Goal: Entertainment & Leisure: Consume media (video, audio)

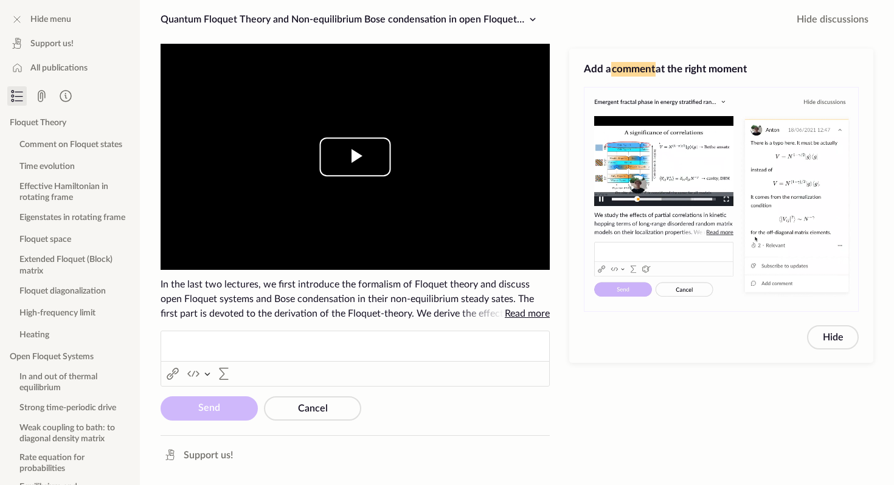
click at [355, 157] on span "Video Player" at bounding box center [355, 157] width 0 height 0
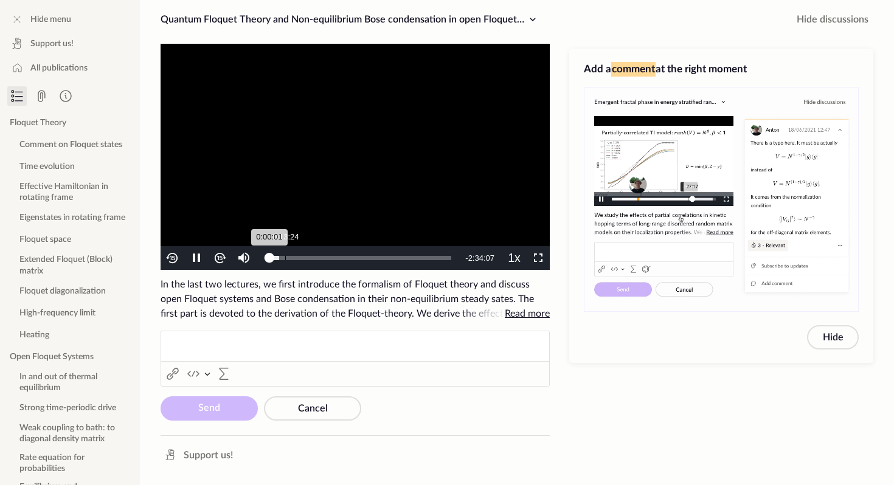
click at [285, 257] on div "0:13:24" at bounding box center [285, 258] width 1 height 4
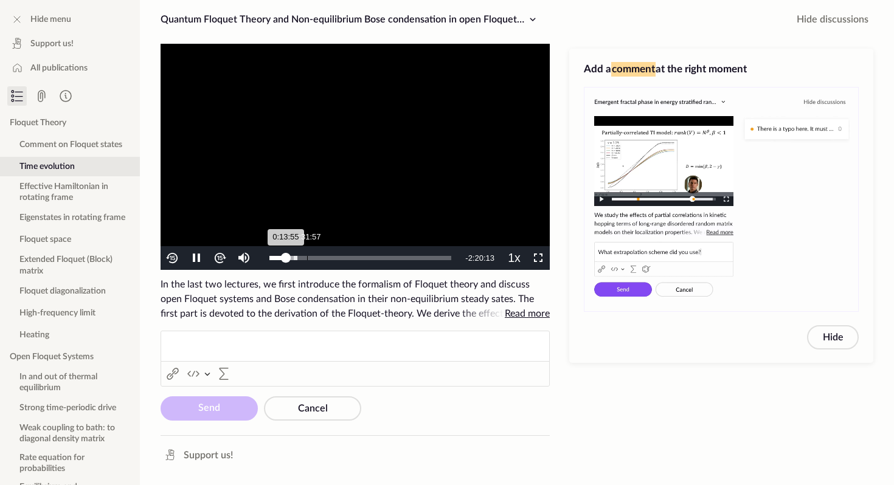
click at [308, 257] on div "0:31:57" at bounding box center [307, 258] width 1 height 4
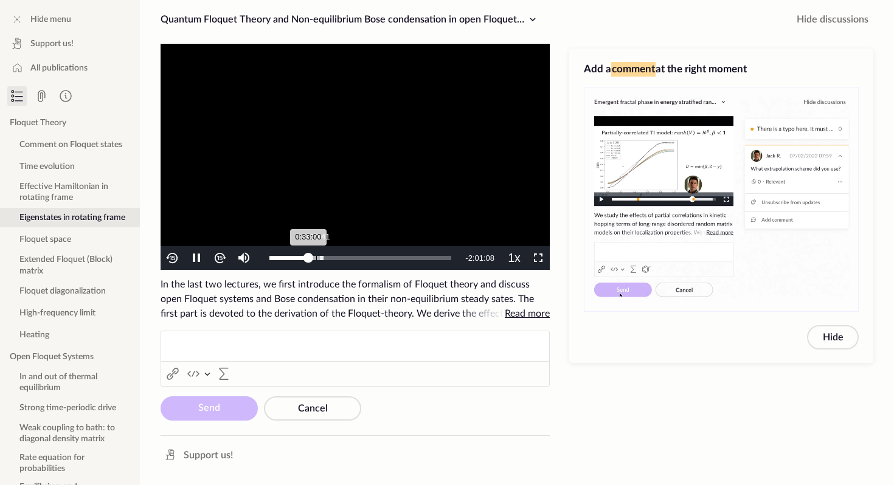
click at [316, 259] on div "0:39:41" at bounding box center [316, 258] width 1 height 4
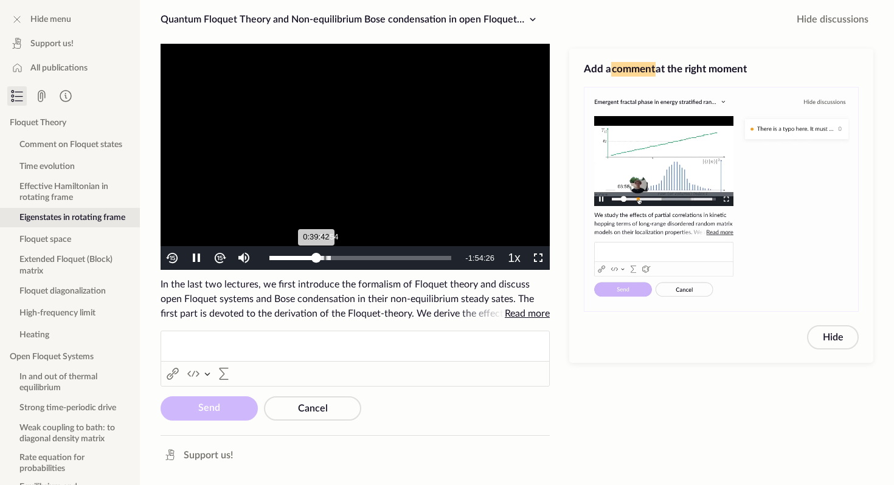
click at [325, 259] on div "Loaded : 33.90%" at bounding box center [299, 258] width 61 height 4
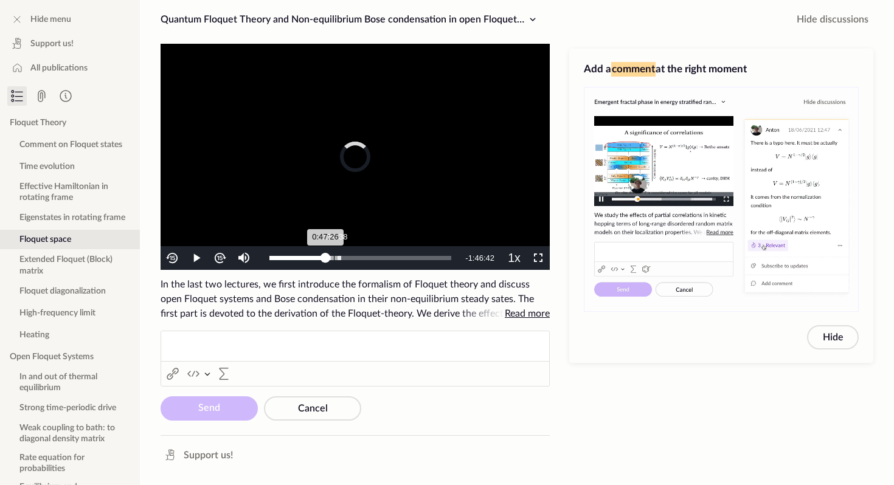
click at [334, 260] on div "0:54:38" at bounding box center [334, 258] width 1 height 4
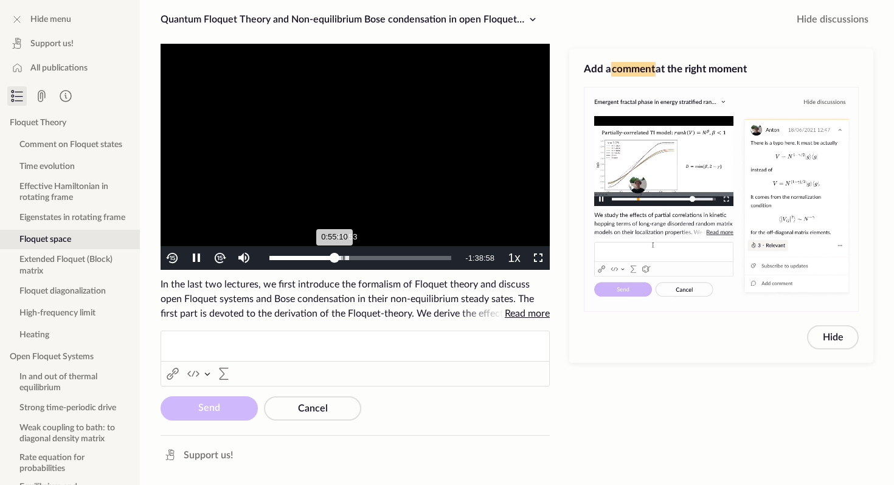
click at [344, 259] on div "1:02:53" at bounding box center [344, 258] width 1 height 4
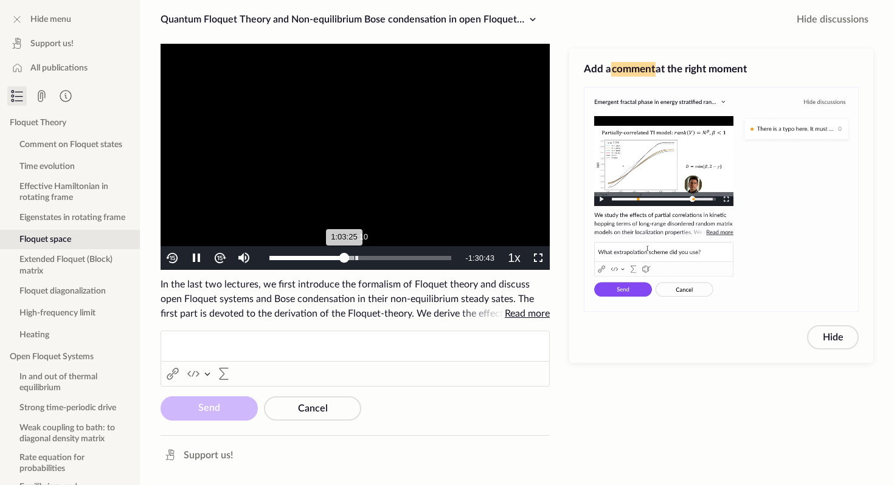
click at [354, 259] on div "1:12:10" at bounding box center [354, 258] width 1 height 4
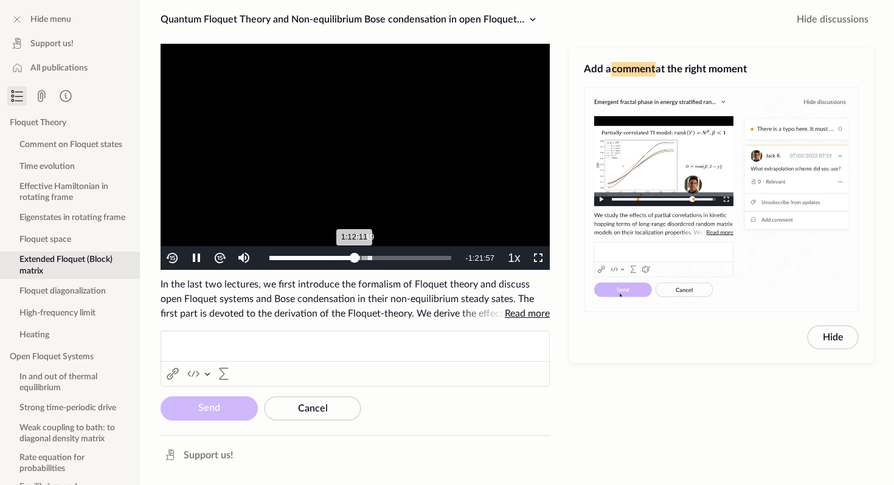
click at [361, 259] on div "1:17:19" at bounding box center [361, 258] width 1 height 4
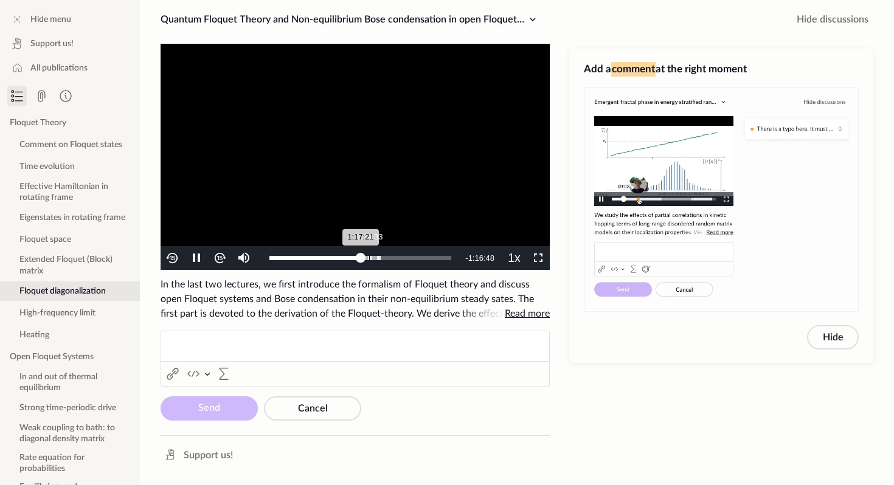
click at [369, 258] on div "1:24:33" at bounding box center [369, 258] width 1 height 4
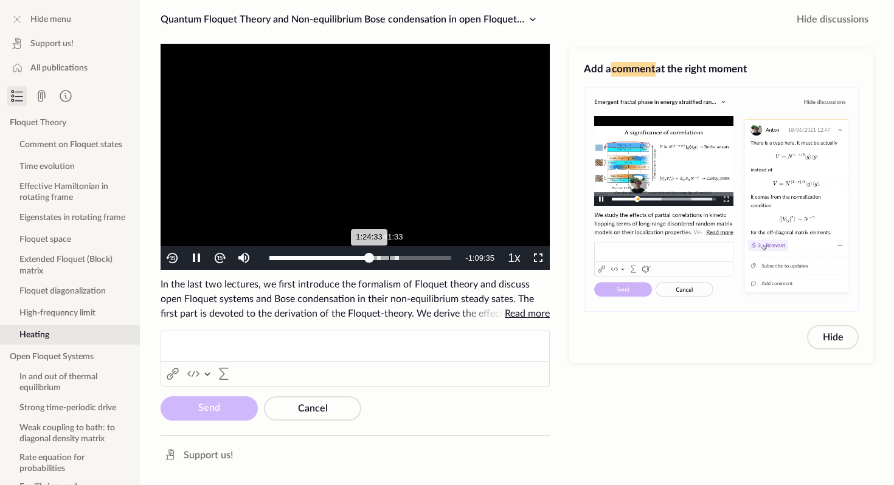
click at [389, 261] on div "Loaded : 71.07% 1:41:33 1:24:33" at bounding box center [360, 258] width 194 height 24
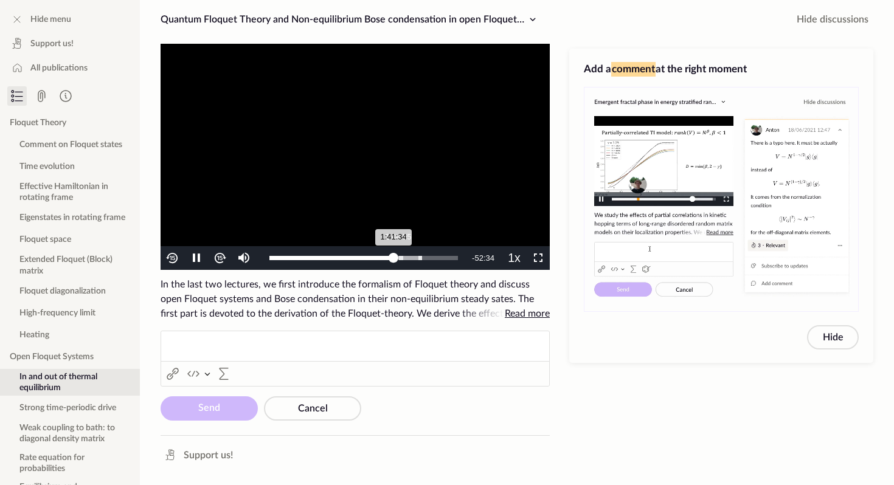
click at [393, 260] on div "1:41:34" at bounding box center [331, 258] width 124 height 4
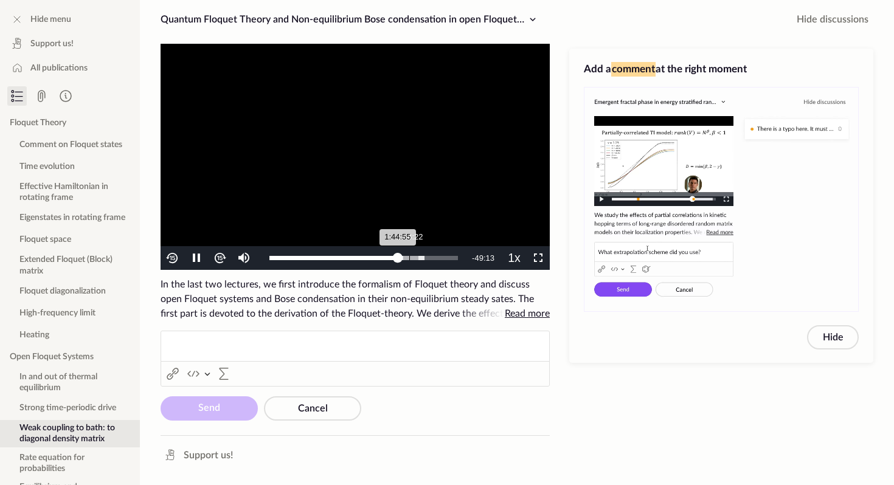
click at [409, 258] on div "1:54:22" at bounding box center [409, 258] width 1 height 4
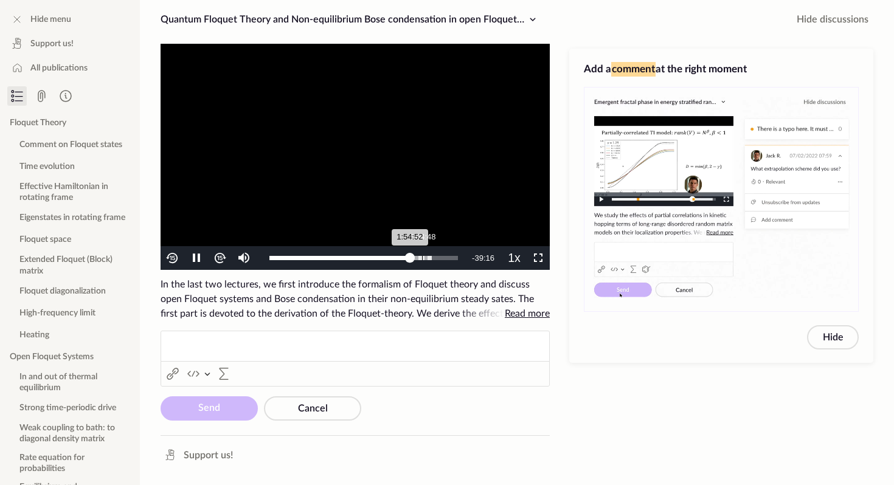
click at [422, 255] on div "Loaded : 85.95% 2:04:48 1:54:52" at bounding box center [363, 258] width 201 height 24
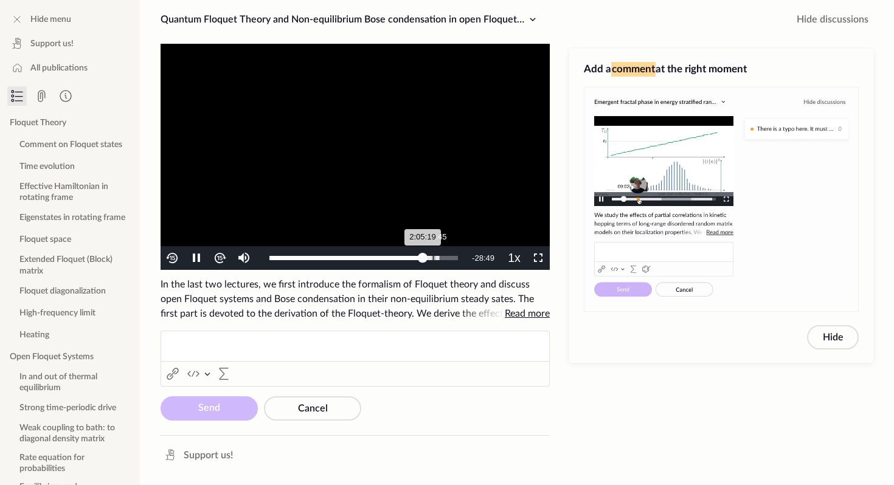
click at [433, 254] on div "Loaded : 90.13% 2:13:45 2:05:19" at bounding box center [363, 258] width 201 height 24
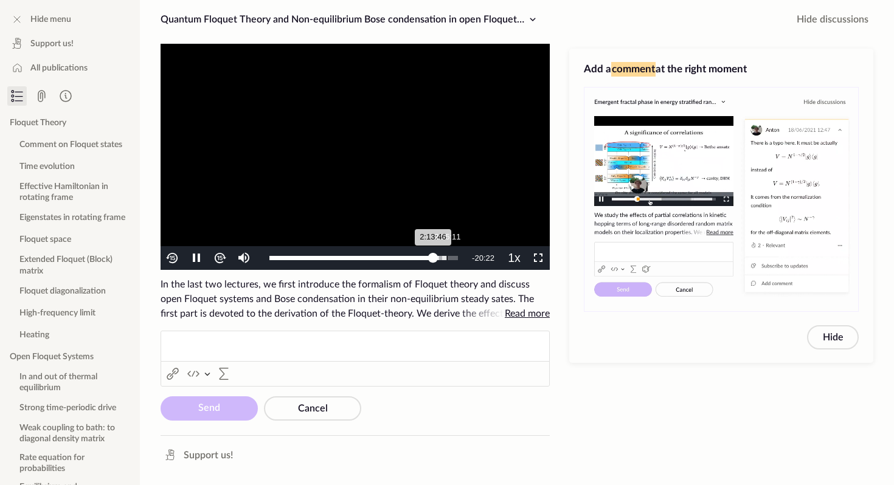
click at [447, 251] on div "Loaded : 93.70% 2:25:11 2:13:46" at bounding box center [363, 258] width 201 height 24
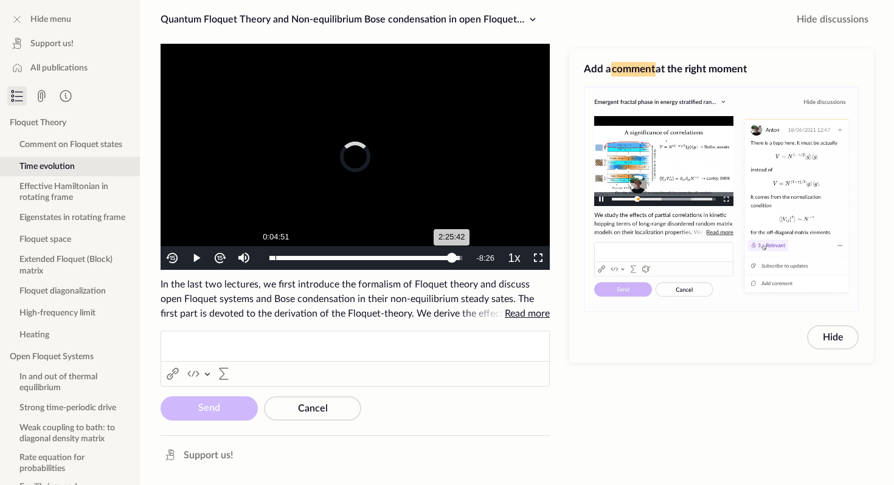
click at [275, 257] on div "0:04:51" at bounding box center [275, 258] width 1 height 4
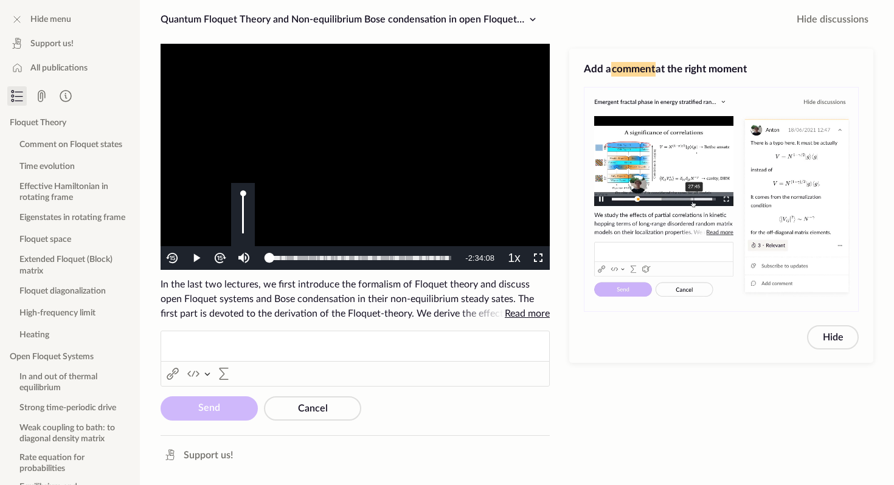
drag, startPoint x: 275, startPoint y: 257, endPoint x: 238, endPoint y: 257, distance: 37.1
click at [238, 257] on div "Play Mute Current Time 0:00 / Duration 2:34:08 Loaded : 98.65% 0:00:00 0:00:00 …" at bounding box center [355, 258] width 389 height 24
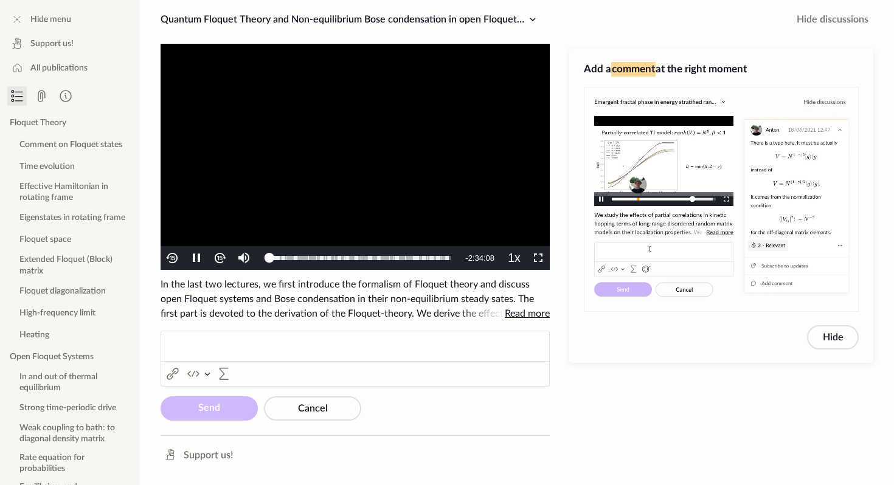
click at [226, 179] on video "To view this video please enable JavaScript, and consider upgrading to a web br…" at bounding box center [355, 157] width 389 height 226
